Goal: Task Accomplishment & Management: Use online tool/utility

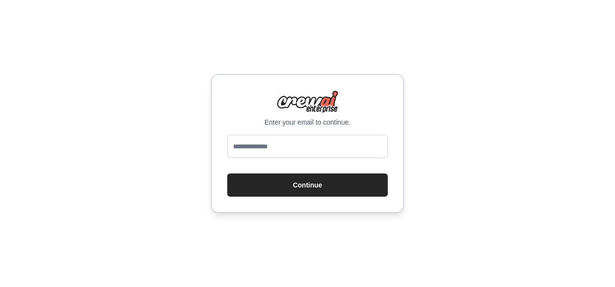
type input "**********"
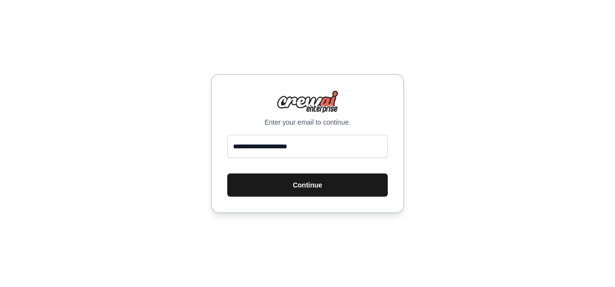
click at [299, 186] on button "Continue" at bounding box center [307, 184] width 160 height 23
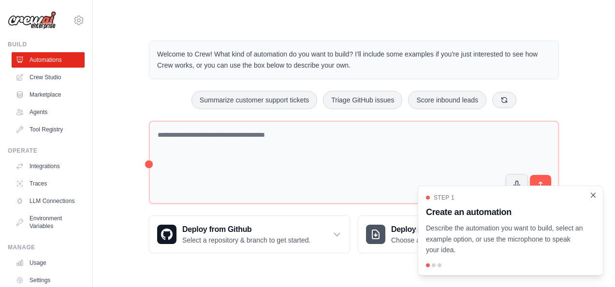
click at [593, 198] on icon "Close walkthrough" at bounding box center [592, 195] width 9 height 9
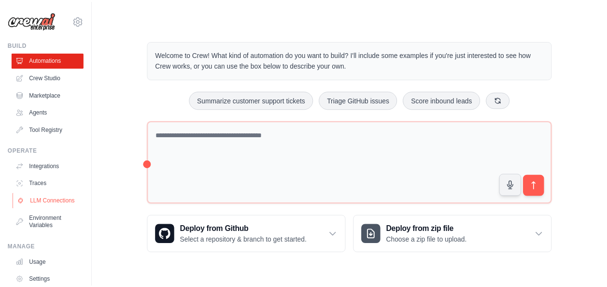
scroll to position [59, 0]
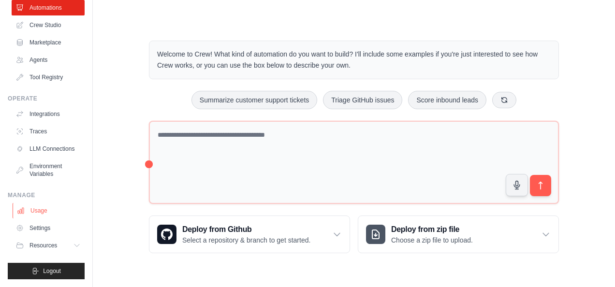
click at [36, 215] on link "Usage" at bounding box center [49, 210] width 73 height 15
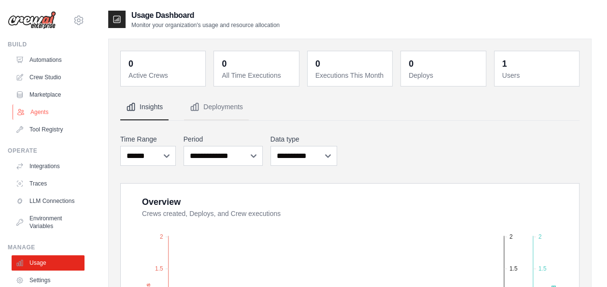
click at [43, 112] on link "Agents" at bounding box center [49, 111] width 73 height 15
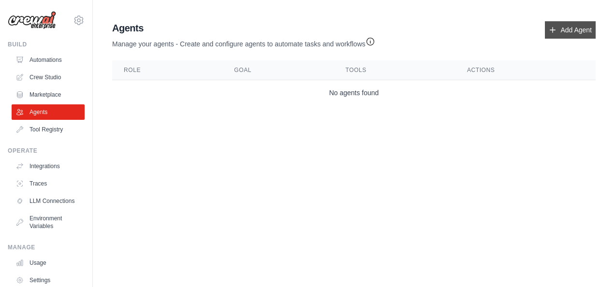
click at [551, 28] on icon at bounding box center [552, 30] width 8 height 8
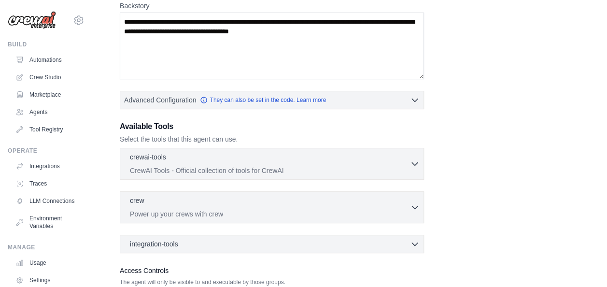
scroll to position [157, 0]
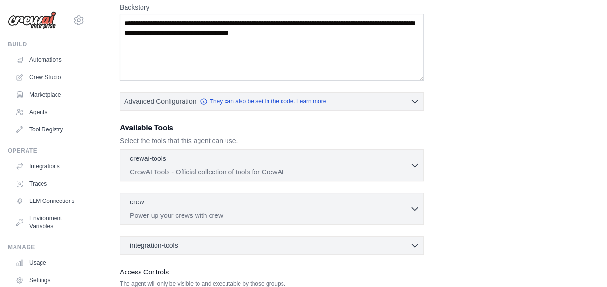
click at [458, 172] on div "Role Goal [GEOGRAPHIC_DATA] Advanced Configuration They can also be set in the …" at bounding box center [350, 104] width 460 height 428
click at [55, 169] on link "Integrations" at bounding box center [49, 165] width 73 height 15
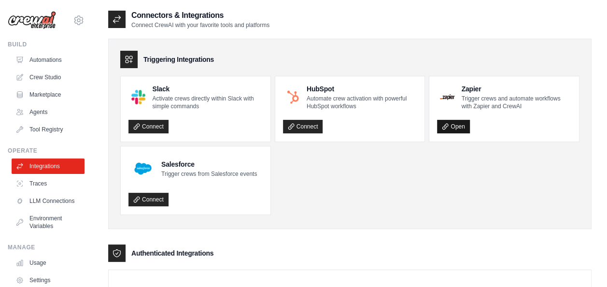
click at [445, 122] on link "Open" at bounding box center [453, 127] width 32 height 14
